Goal: Complete application form

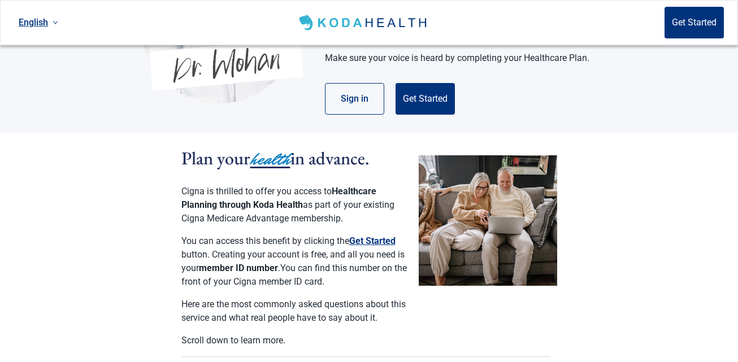
scroll to position [170, 0]
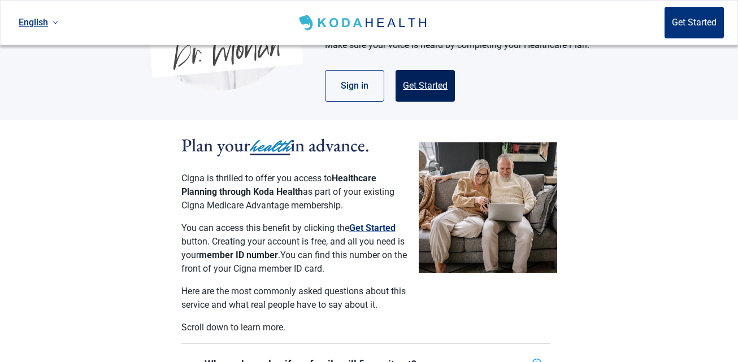
click at [437, 70] on button "Get Started" at bounding box center [425, 86] width 59 height 32
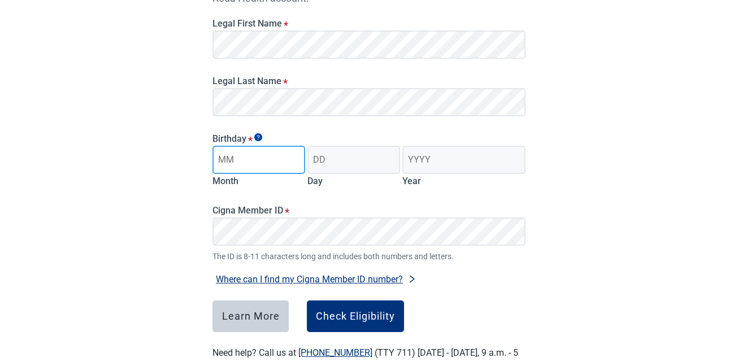
click at [230, 165] on input "Month" at bounding box center [259, 160] width 93 height 28
type input "03"
click at [348, 162] on input "Day" at bounding box center [353, 160] width 93 height 28
type input "18"
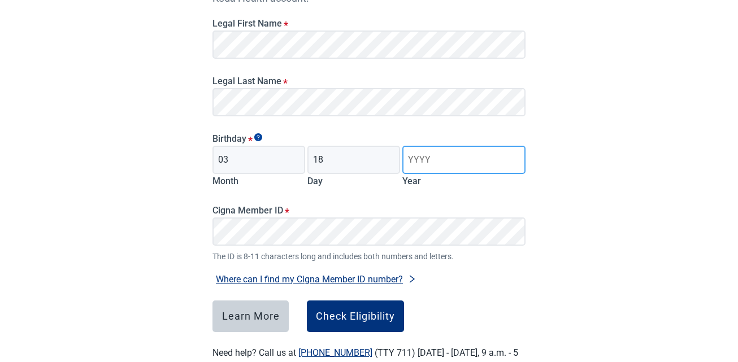
click at [434, 165] on input "Year" at bounding box center [463, 160] width 123 height 28
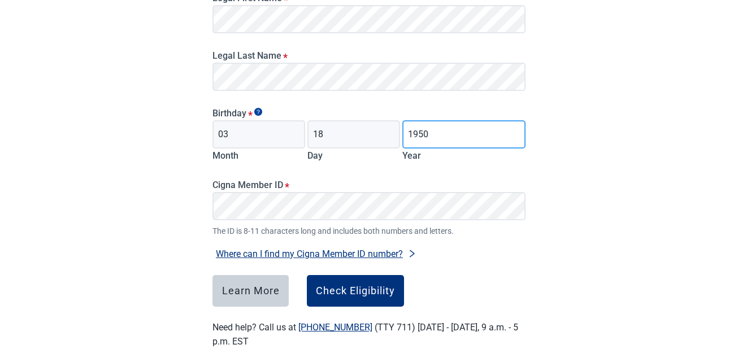
scroll to position [209, 0]
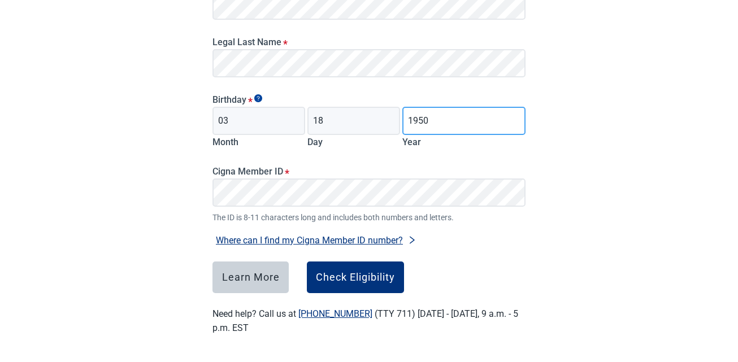
type input "1950"
click at [406, 236] on button "Where can I find my Cigna Member ID number?" at bounding box center [316, 240] width 207 height 15
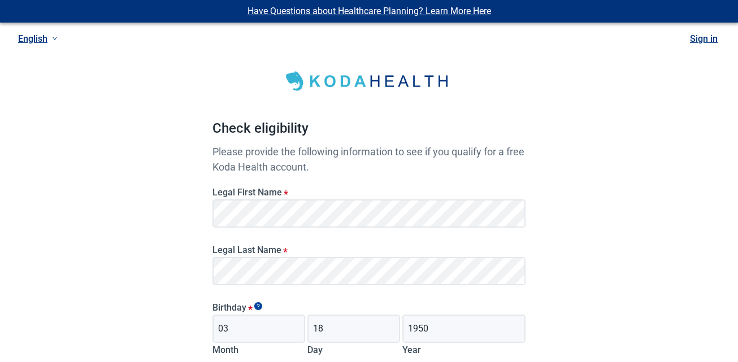
scroll to position [0, 0]
